Goal: Transaction & Acquisition: Purchase product/service

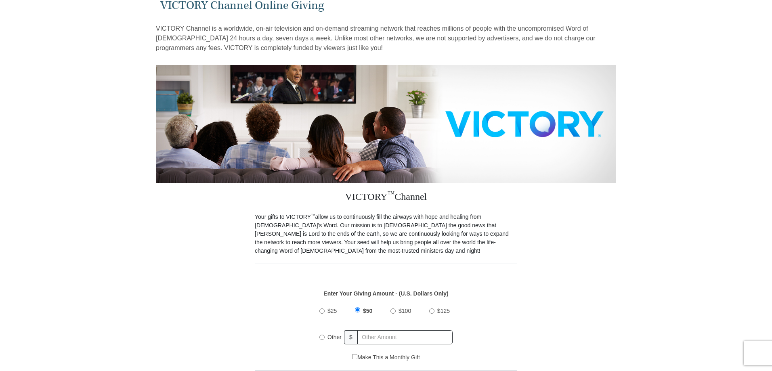
scroll to position [81, 0]
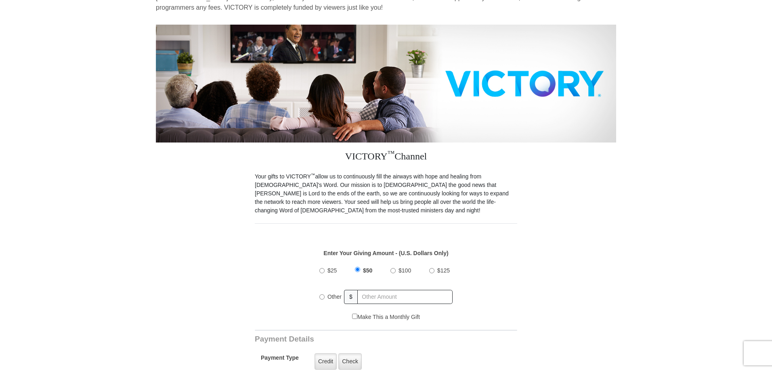
click at [322, 294] on input "Other" at bounding box center [321, 296] width 5 height 5
radio input "true"
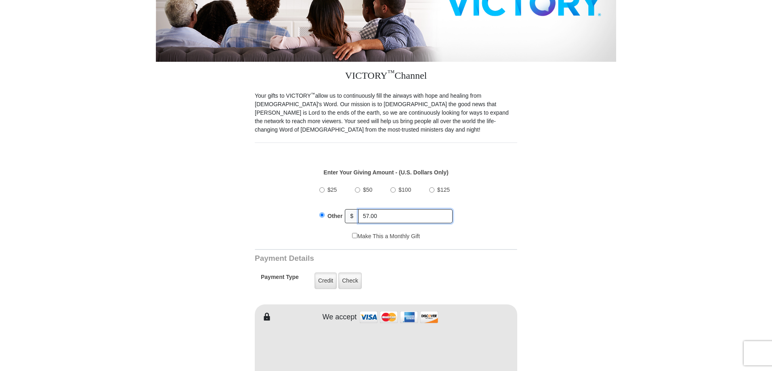
scroll to position [202, 0]
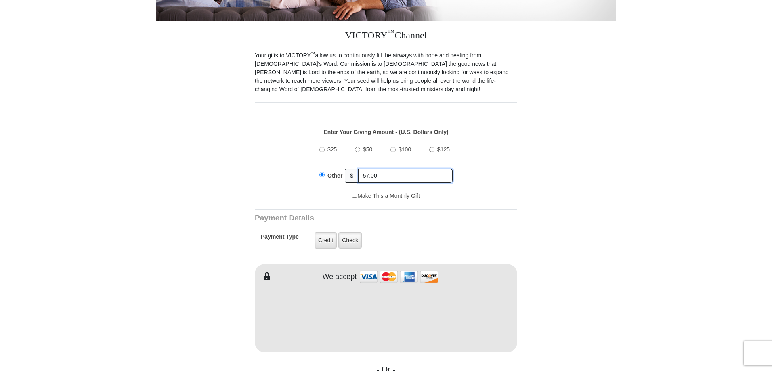
type input "57.00"
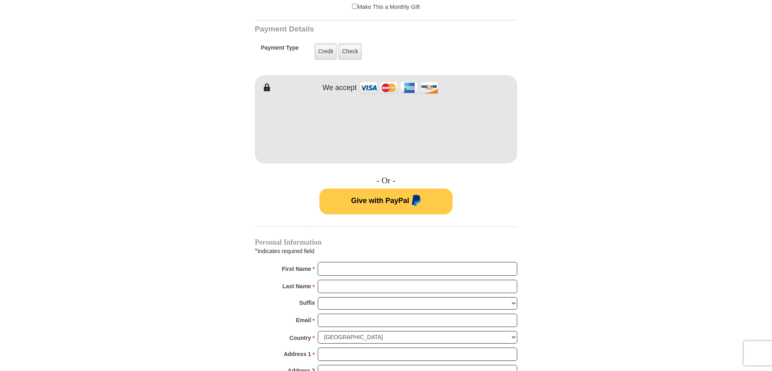
scroll to position [404, 0]
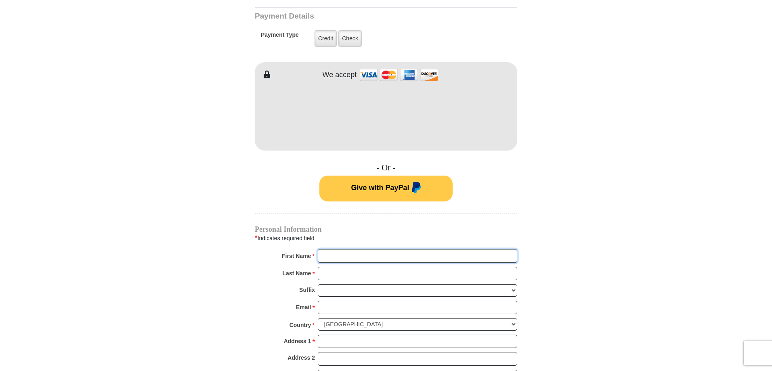
click at [346, 249] on input "First Name *" at bounding box center [417, 256] width 199 height 14
type input "[PERSON_NAME]"
click at [329, 301] on input "Email *" at bounding box center [417, 308] width 199 height 14
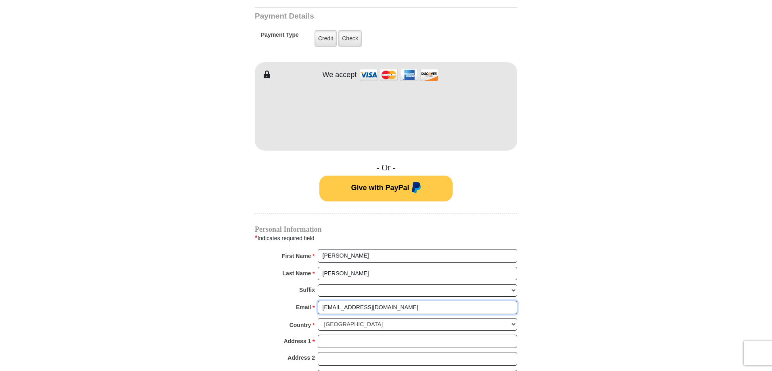
type input "[EMAIL_ADDRESS][DOMAIN_NAME]"
click at [342, 335] on input "Address 1 *" at bounding box center [417, 342] width 199 height 14
click at [367, 335] on input "12 [PERSON_NAME] Cir" at bounding box center [417, 342] width 199 height 14
type input "12 [PERSON_NAME] Cir Apt 2"
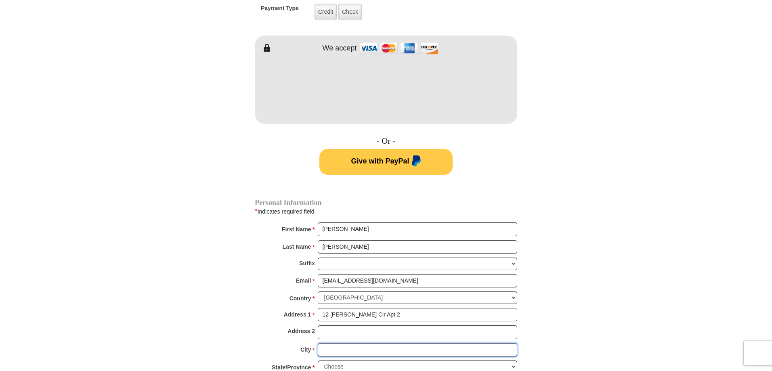
scroll to position [444, 0]
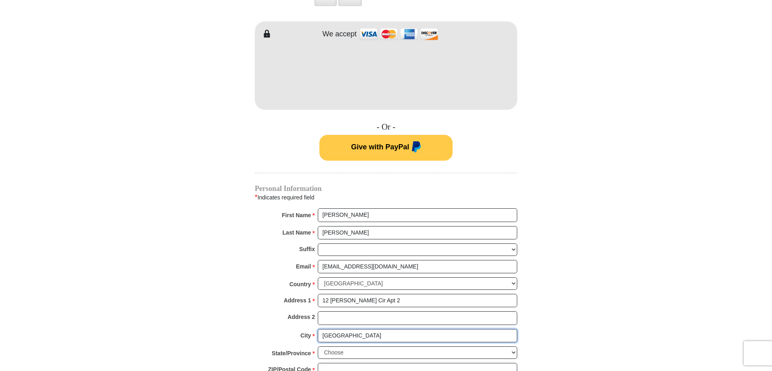
type input "[GEOGRAPHIC_DATA]"
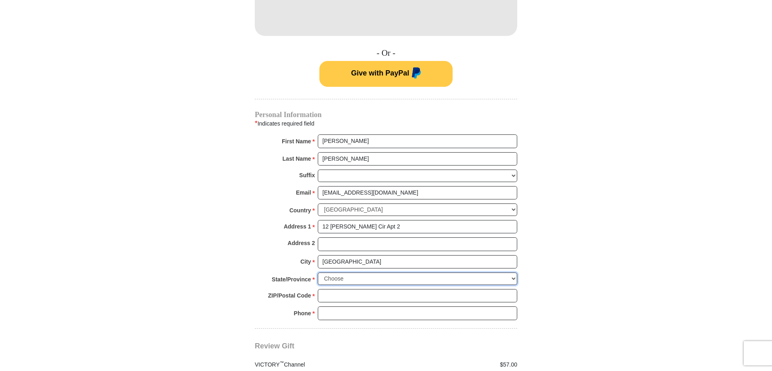
scroll to position [525, 0]
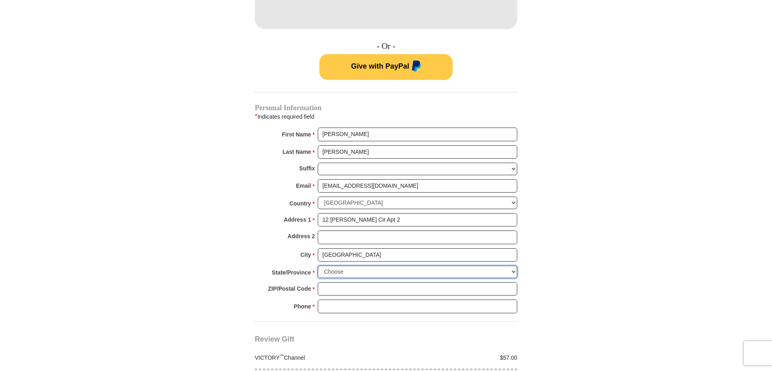
click at [513, 266] on select "Choose [US_STATE] [US_STATE] [US_STATE] [US_STATE] [US_STATE] Armed Forces Amer…" at bounding box center [417, 272] width 199 height 13
select select "NH"
click at [318, 266] on select "Choose [US_STATE] [US_STATE] [US_STATE] [US_STATE] [US_STATE] Armed Forces Amer…" at bounding box center [417, 272] width 199 height 13
click at [342, 282] on input "ZIP/Postal Code *" at bounding box center [417, 289] width 199 height 14
type input "03079"
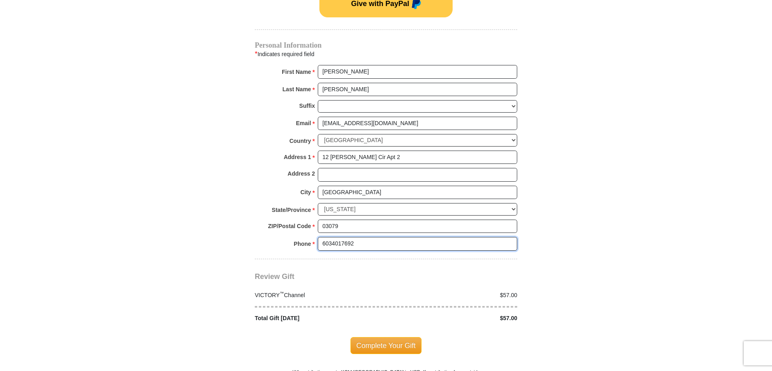
scroll to position [606, 0]
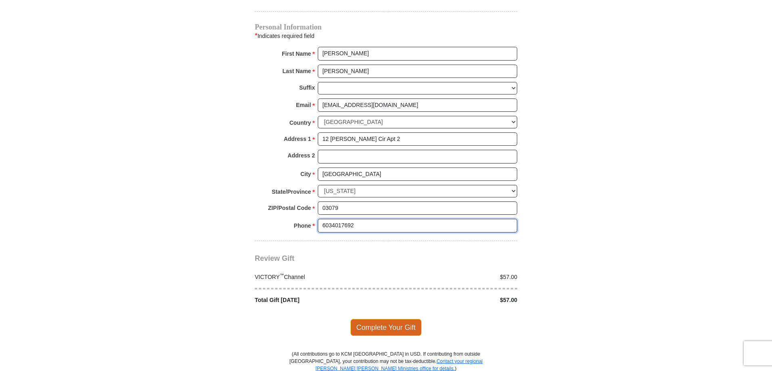
type input "6034017692"
click at [390, 321] on span "Complete Your Gift" at bounding box center [385, 327] width 71 height 17
